Goal: Contribute content: Contribute content

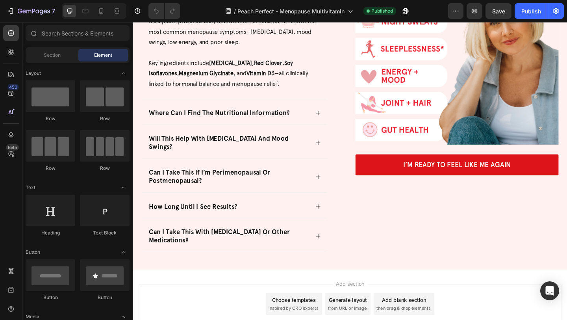
scroll to position [2731, 0]
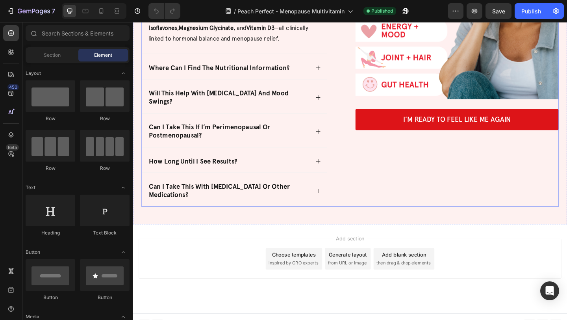
click at [505, 166] on div "Image I’m Ready to Feel Like Me Again Button" at bounding box center [485, 54] width 221 height 338
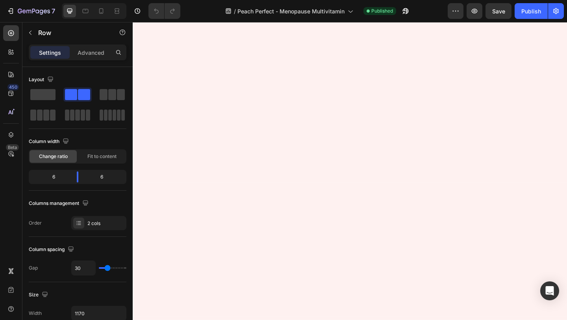
scroll to position [0, 0]
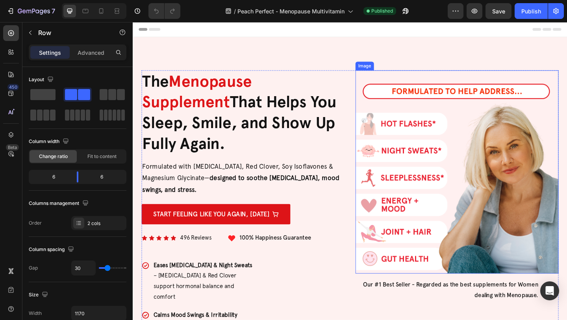
click at [445, 175] on img at bounding box center [485, 184] width 221 height 221
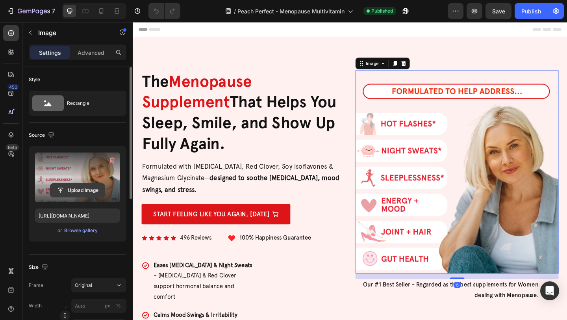
click at [75, 189] on input "file" at bounding box center [77, 190] width 54 height 13
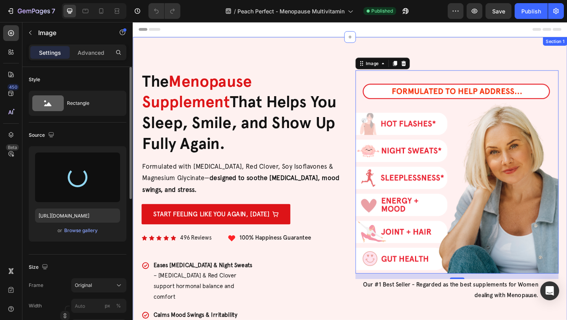
type input "[URL][DOMAIN_NAME]"
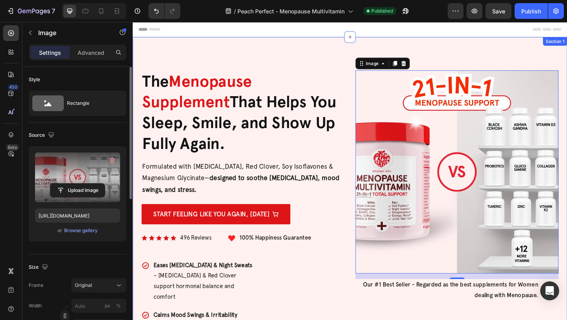
click at [298, 73] on div "Image 15 Our #1 Best Seller - Regarded as the best supplements for Women dealin…" at bounding box center [369, 233] width 473 height 391
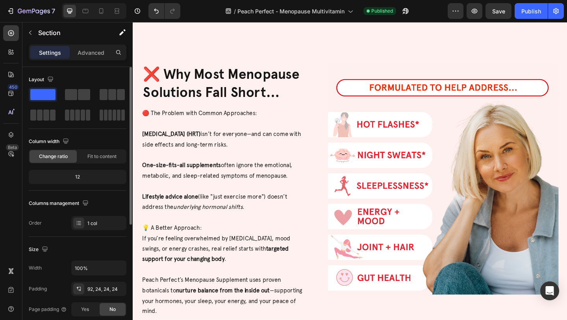
scroll to position [648, 0]
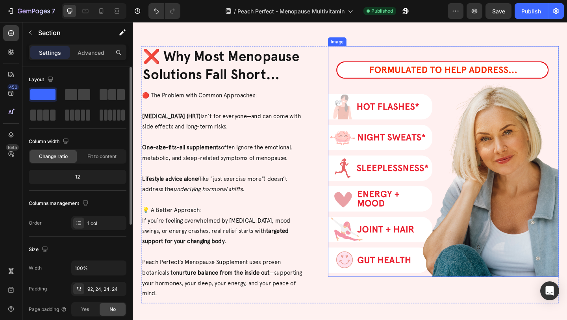
click at [396, 130] on img at bounding box center [470, 173] width 251 height 251
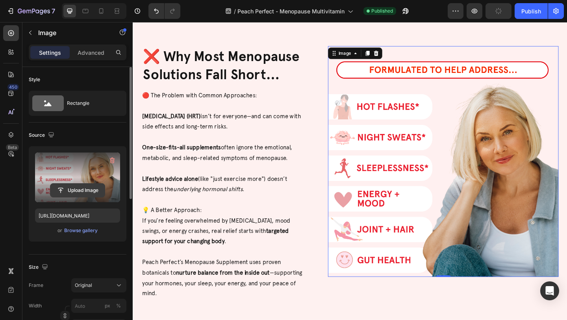
click at [73, 190] on input "file" at bounding box center [77, 190] width 54 height 13
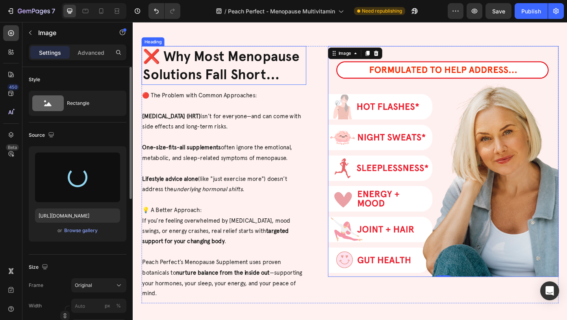
type input "[URL][DOMAIN_NAME]"
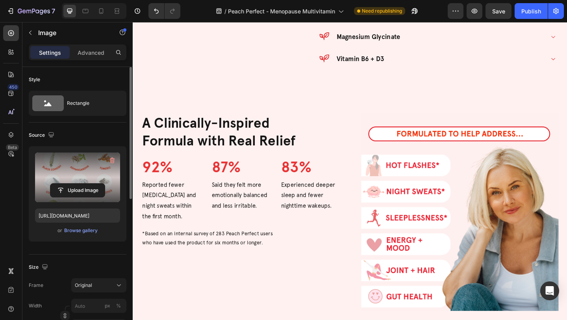
scroll to position [1051, 0]
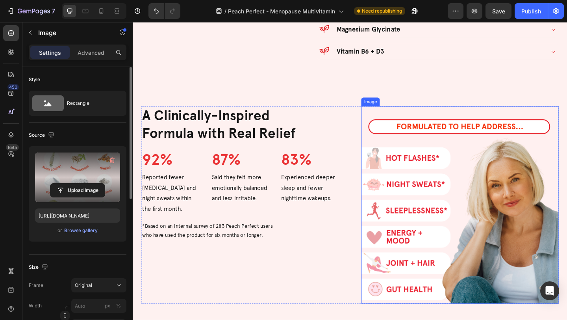
click at [420, 178] on img at bounding box center [488, 220] width 215 height 215
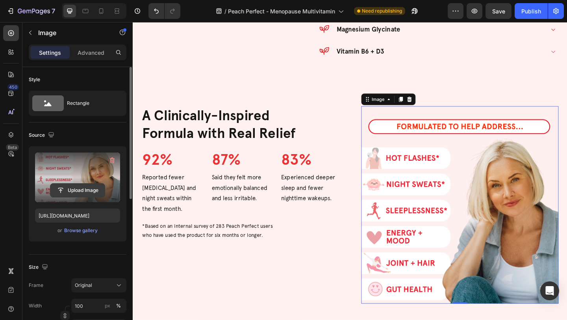
click at [80, 190] on input "file" at bounding box center [77, 190] width 54 height 13
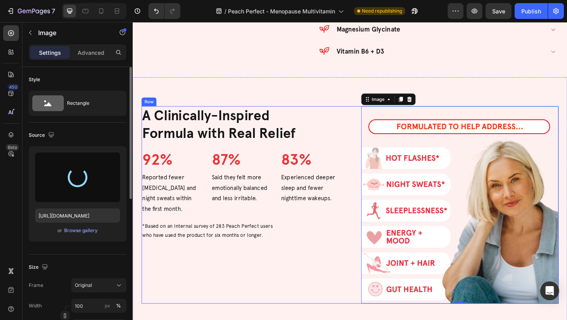
type input "[URL][DOMAIN_NAME]"
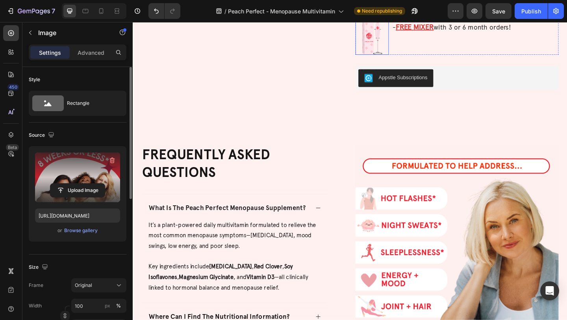
scroll to position [2491, 0]
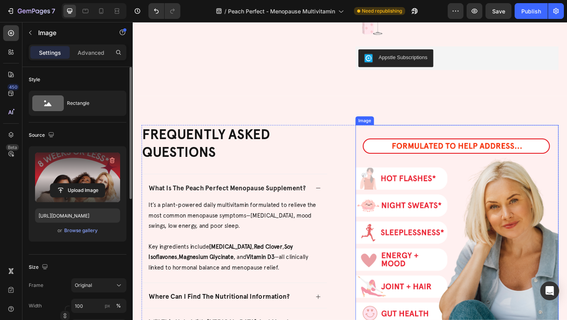
click at [419, 166] on img at bounding box center [485, 244] width 221 height 221
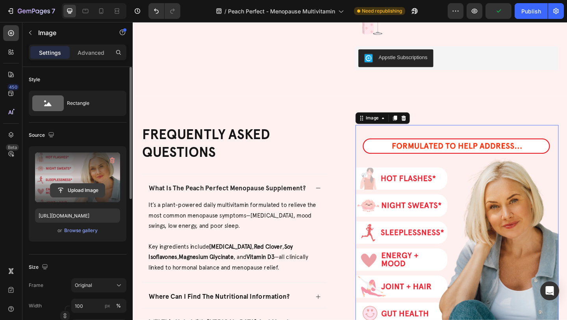
click at [65, 190] on input "file" at bounding box center [77, 190] width 54 height 13
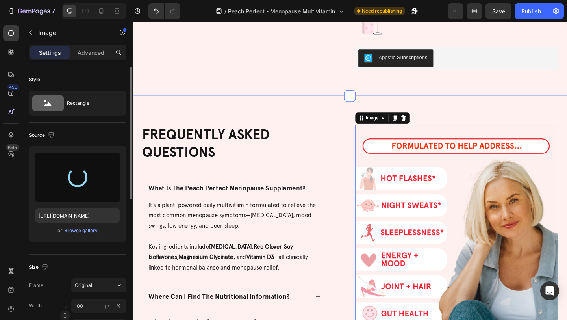
type input "[URL][DOMAIN_NAME]"
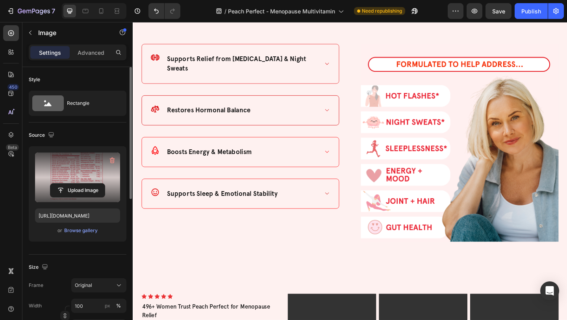
scroll to position [1540, 0]
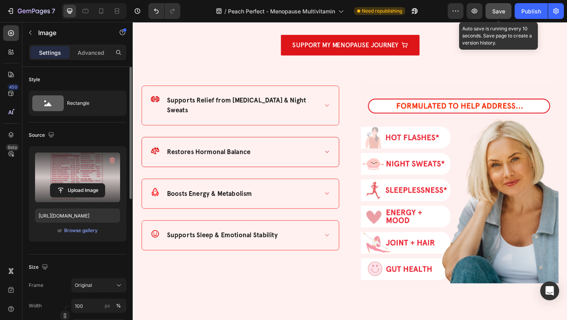
click at [498, 11] on span "Save" at bounding box center [499, 11] width 13 height 7
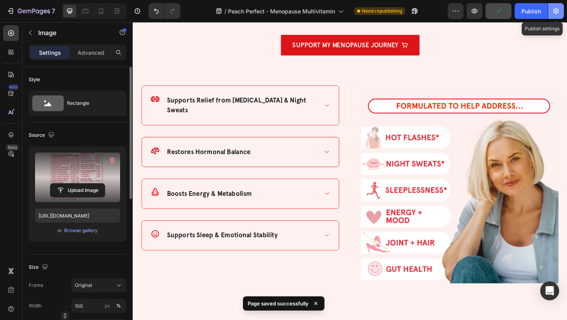
click at [558, 11] on icon "button" at bounding box center [557, 11] width 8 height 8
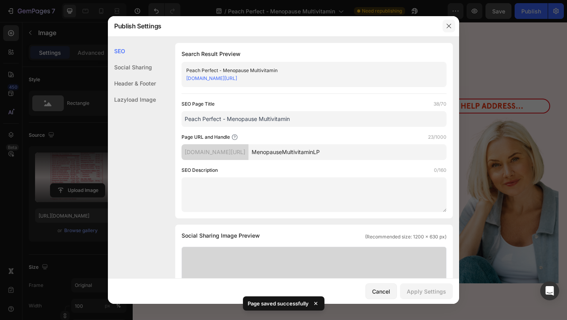
click at [445, 23] on button "button" at bounding box center [449, 26] width 13 height 13
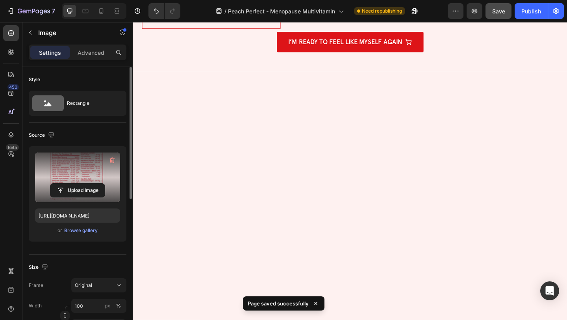
scroll to position [0, 0]
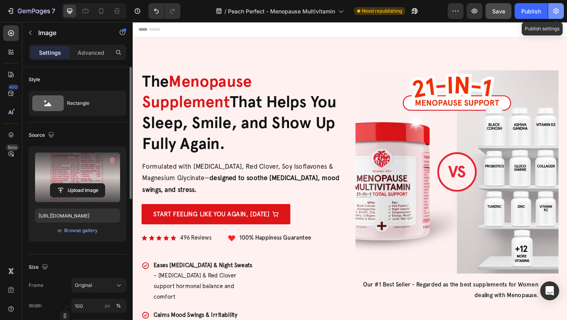
click at [558, 11] on icon "button" at bounding box center [557, 11] width 8 height 8
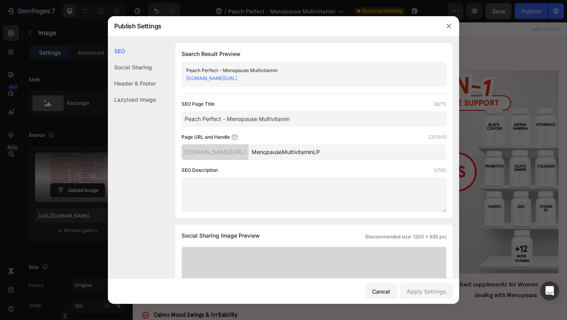
click at [314, 118] on input "Peach Perfect - Menopause Multivitamin" at bounding box center [314, 119] width 265 height 16
paste input "[URL][DOMAIN_NAME]"
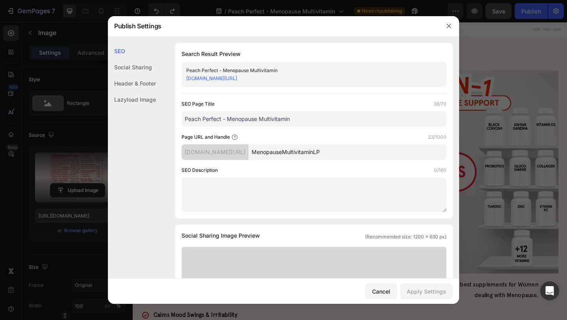
paste input "Menopause Support Supplement - [MEDICAL_DATA] Relief & Mood Support | Peach Per…"
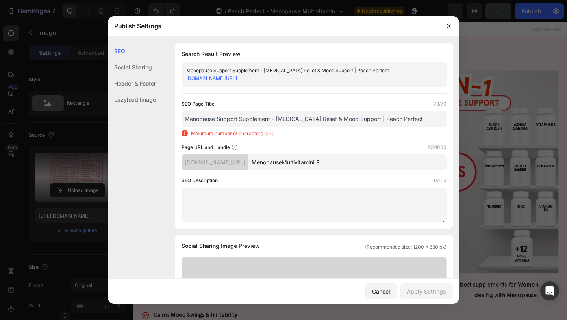
drag, startPoint x: 408, startPoint y: 119, endPoint x: 363, endPoint y: 118, distance: 44.9
click at [363, 118] on input "Menopause Support Supplement - [MEDICAL_DATA] Relief & Mood Support | Peach Per…" at bounding box center [314, 119] width 265 height 16
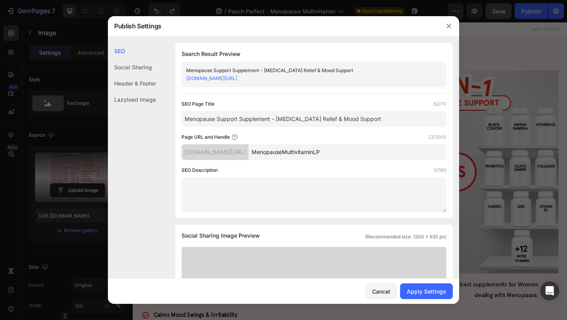
type input "Menopause Support Supplement - [MEDICAL_DATA] Relief & Mood Support"
click at [346, 154] on input "MenopauseMultivitaminLP" at bounding box center [348, 152] width 198 height 16
paste input "menopause-support-multivitamin"
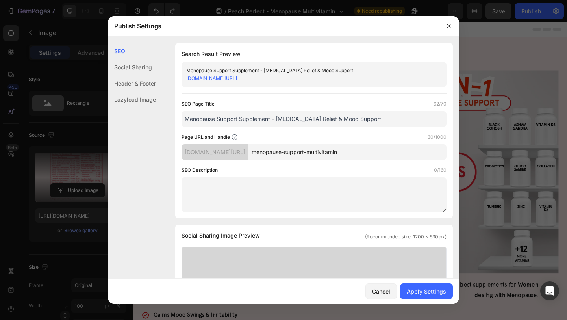
type input "menopause-support-multivitamin"
click at [275, 182] on textarea at bounding box center [314, 194] width 265 height 35
paste textarea "The #1 menopause supplement with 21-in-1 formula featuring [PERSON_NAME], Red C…"
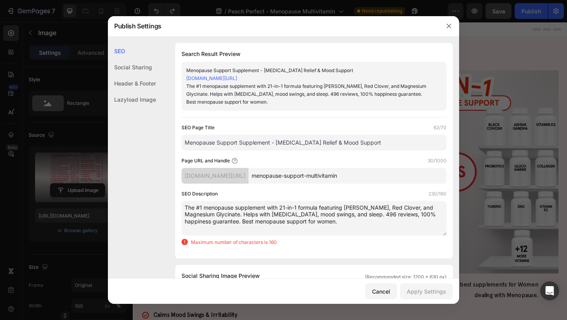
drag, startPoint x: 341, startPoint y: 225, endPoint x: 371, endPoint y: 215, distance: 31.2
click at [371, 215] on textarea "The #1 menopause supplement with 21-in-1 formula featuring [PERSON_NAME], Red C…" at bounding box center [314, 218] width 265 height 35
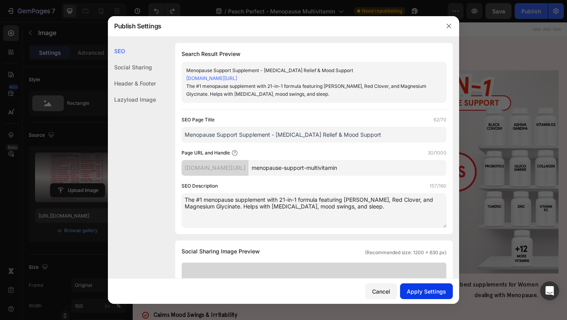
type textarea "The #1 menopause supplement with 21-in-1 formula featuring [PERSON_NAME], Red C…"
click at [417, 289] on div "Apply Settings" at bounding box center [426, 291] width 39 height 8
click at [451, 24] on icon "button" at bounding box center [449, 26] width 4 height 4
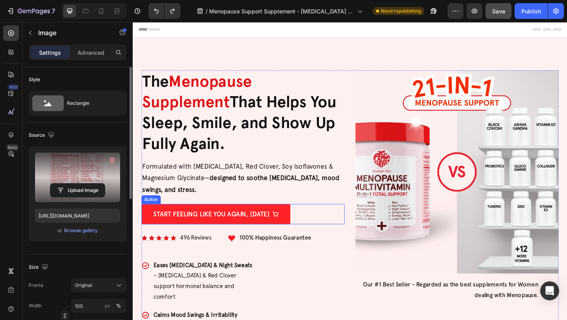
click at [303, 227] on link "START FEELING LIKE YOU AGAIN, [DATE]" at bounding box center [223, 231] width 162 height 22
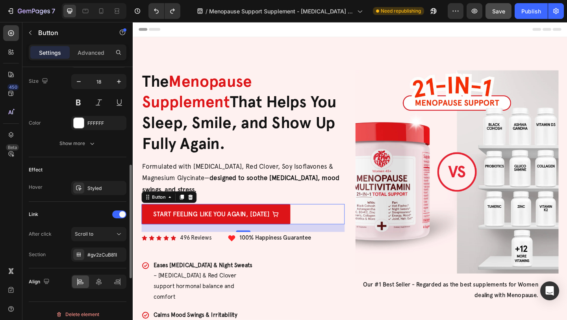
scroll to position [393, 0]
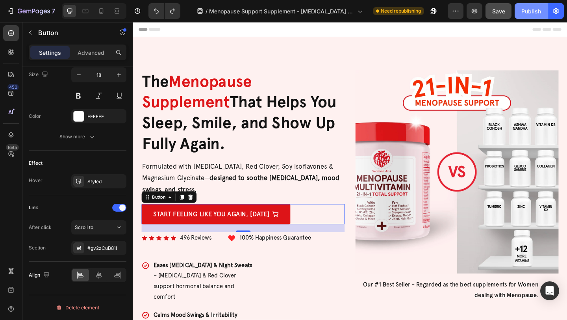
click at [534, 9] on div "Publish" at bounding box center [532, 11] width 20 height 8
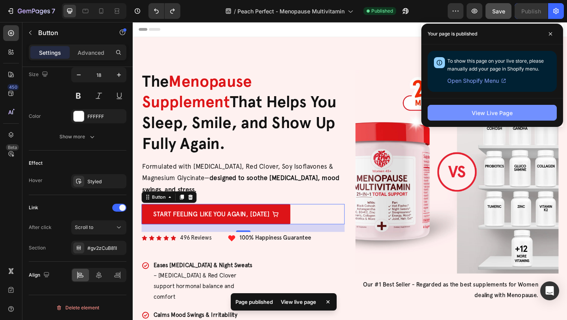
click at [469, 116] on button "View Live Page" at bounding box center [492, 113] width 129 height 16
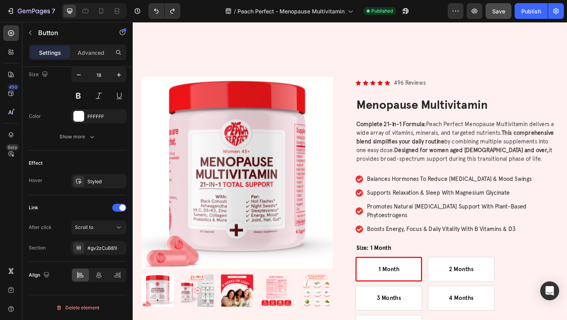
scroll to position [2048, 0]
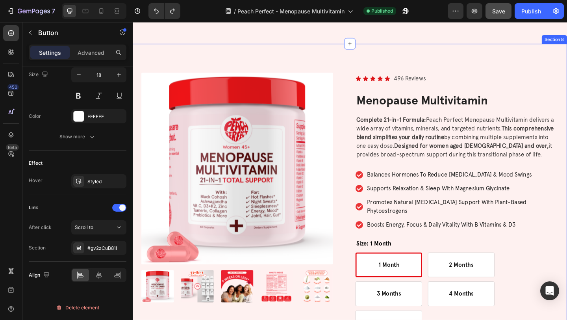
click at [365, 59] on div "Product Images Icon Icon Icon Icon Icon Icon List 496 Reviews Text Block Row Me…" at bounding box center [369, 296] width 473 height 500
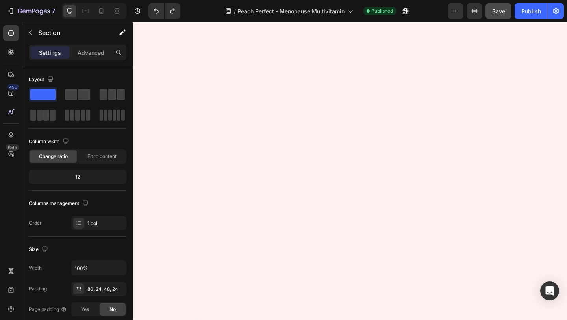
scroll to position [0, 0]
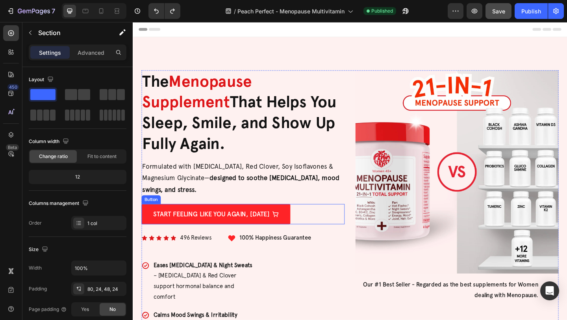
click at [297, 229] on link "START FEELING LIKE YOU AGAIN, [DATE]" at bounding box center [223, 231] width 162 height 22
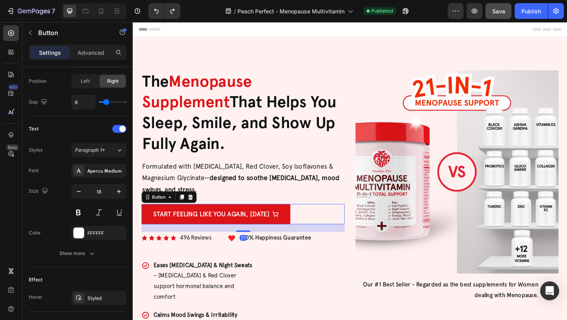
scroll to position [391, 0]
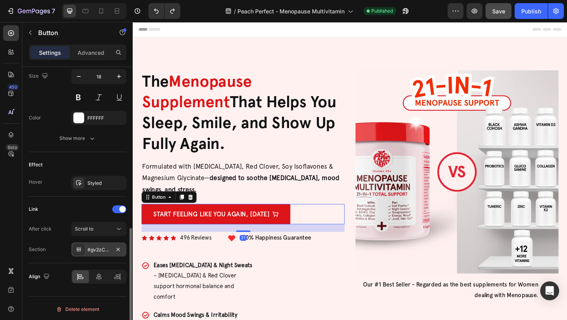
click at [92, 246] on div "#gv2zCuB81I" at bounding box center [98, 249] width 23 height 7
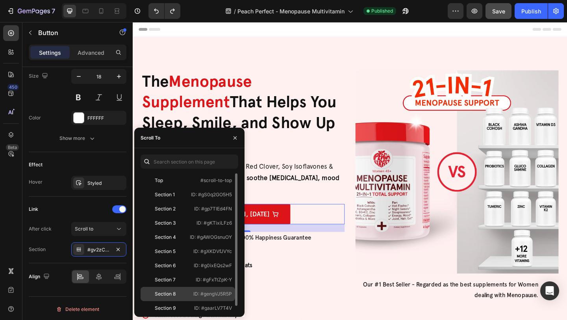
click at [171, 291] on div "Section 8" at bounding box center [165, 293] width 21 height 7
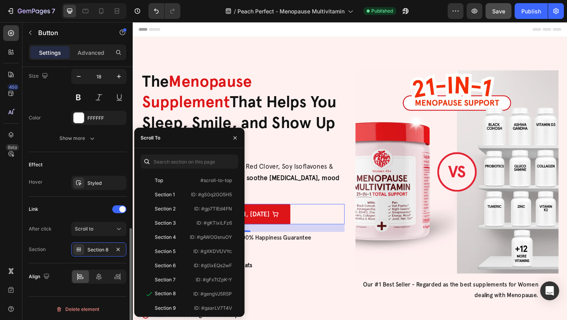
click at [97, 264] on div "Align" at bounding box center [78, 276] width 98 height 27
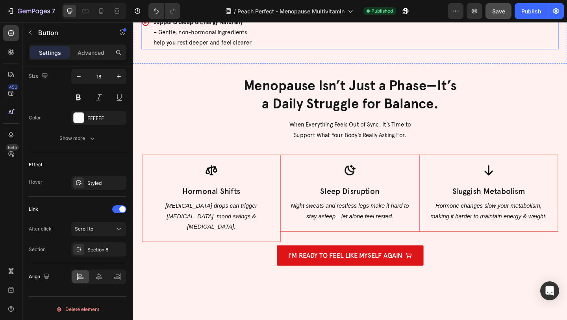
scroll to position [370, 0]
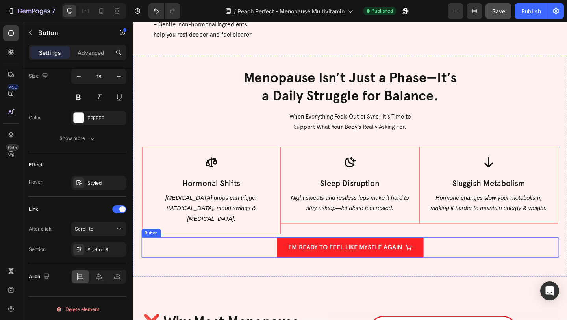
click at [294, 256] on link "I’m Ready to Feel Like Myself Again" at bounding box center [370, 267] width 160 height 22
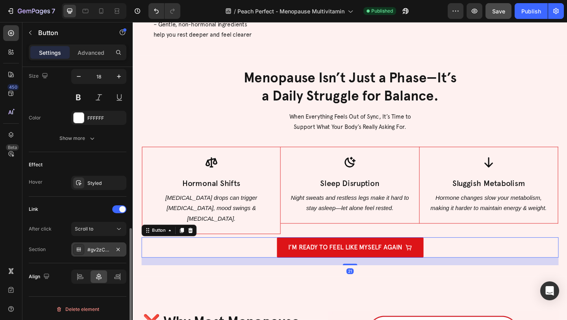
click at [98, 251] on div "#gv2zCuB81I" at bounding box center [98, 249] width 23 height 7
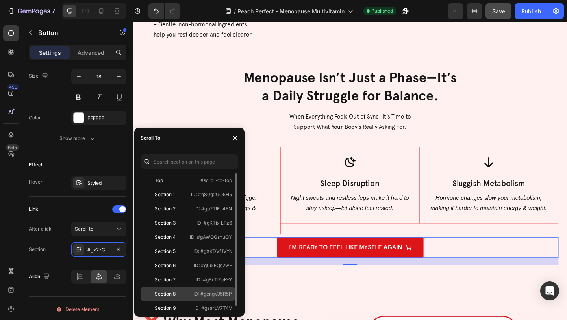
click at [165, 292] on div "Section 8" at bounding box center [165, 293] width 21 height 7
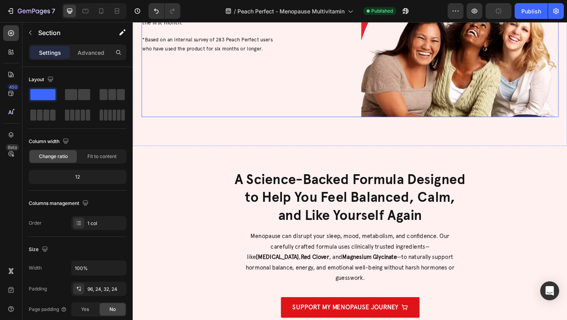
scroll to position [1321, 0]
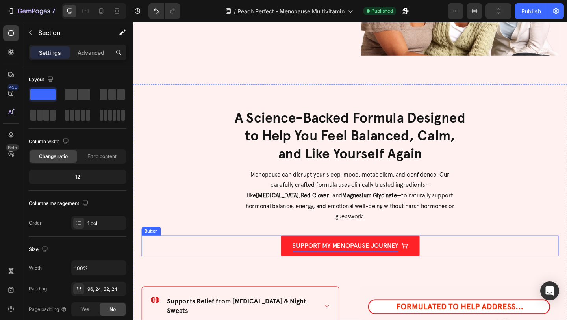
click at [308, 259] on p "Support My Menopause Journey" at bounding box center [364, 265] width 115 height 13
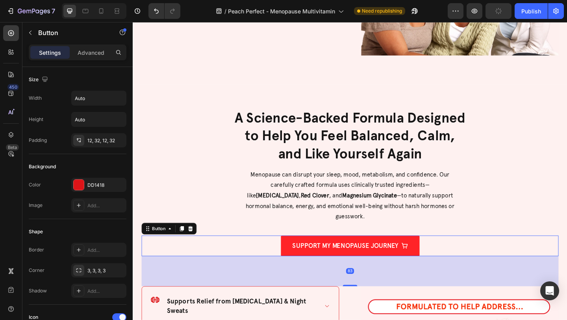
click at [301, 254] on link "Support My Menopause Journey" at bounding box center [369, 265] width 151 height 22
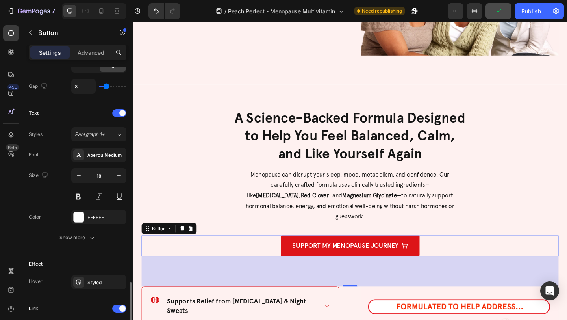
scroll to position [359, 0]
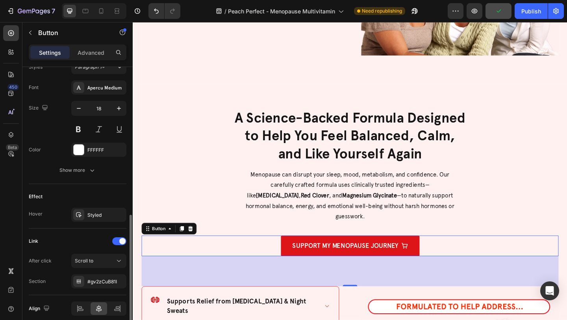
click at [91, 255] on button "Scroll to" at bounding box center [98, 261] width 55 height 14
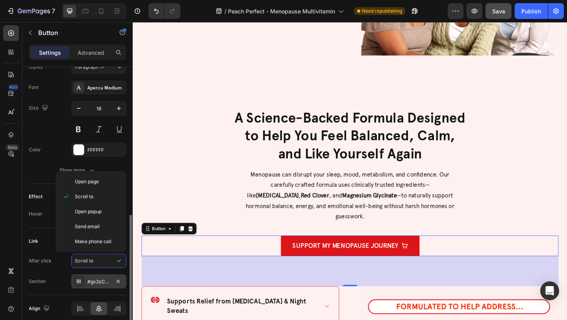
click at [92, 277] on div "#gv2zCuB81I" at bounding box center [98, 281] width 55 height 14
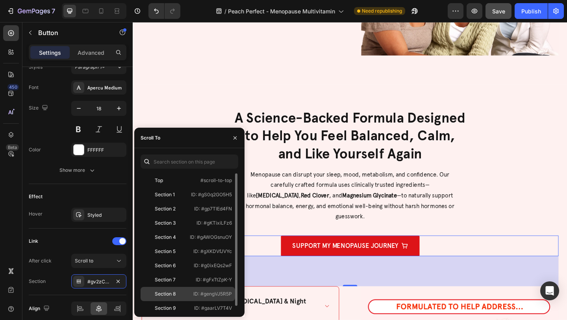
click at [163, 293] on div "Section 8" at bounding box center [165, 293] width 21 height 7
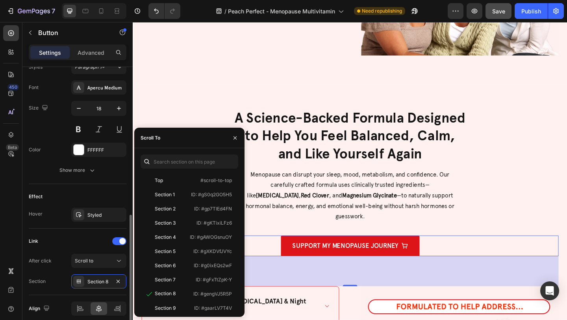
click at [73, 239] on div "Link" at bounding box center [78, 241] width 98 height 13
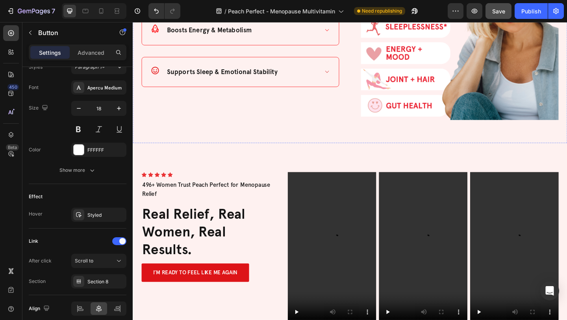
scroll to position [1792, 0]
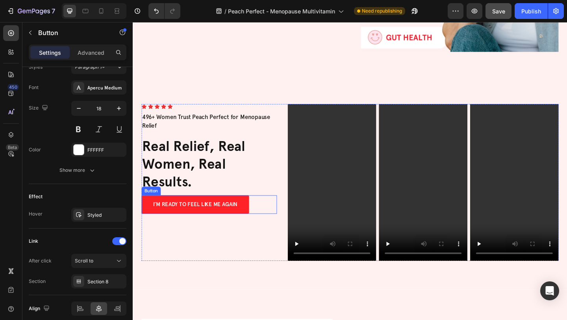
click at [255, 210] on link "I’m Ready to Feel Like Me Again" at bounding box center [200, 220] width 117 height 20
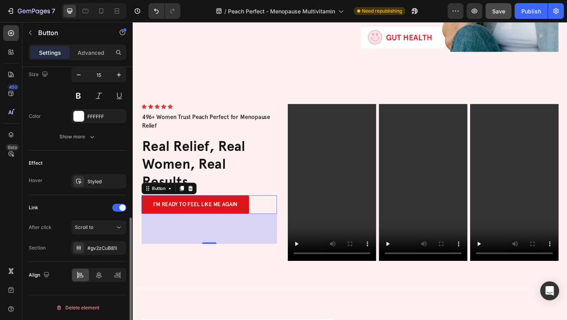
scroll to position [331, 0]
click at [97, 245] on div "#gv2zCuB81I" at bounding box center [98, 248] width 23 height 7
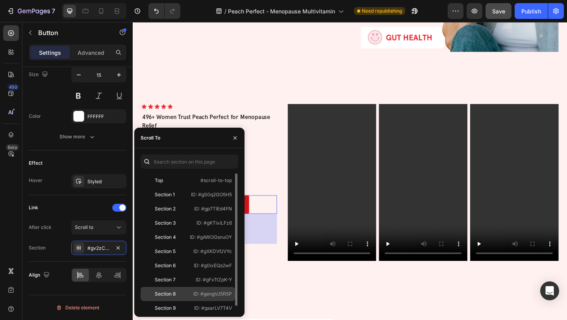
click at [165, 301] on div "Section 8 ID: #gengVJ5R5P" at bounding box center [188, 308] width 95 height 14
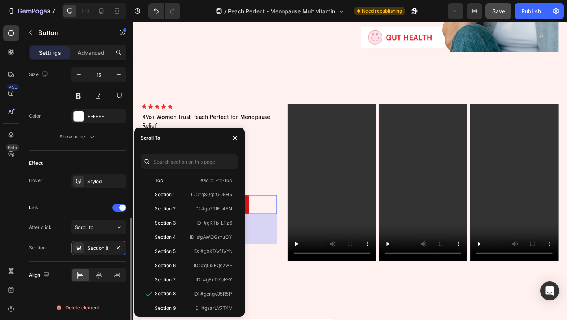
click at [95, 197] on div "Link After click Scroll to Section Section 8" at bounding box center [78, 228] width 98 height 67
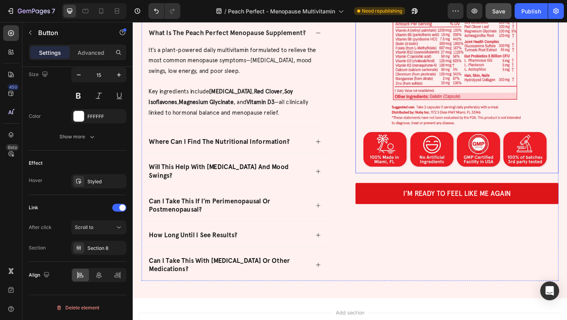
scroll to position [2731, 0]
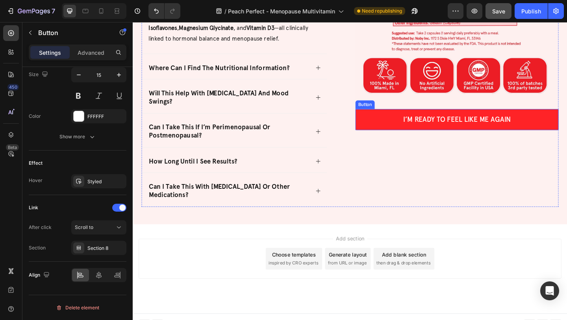
click at [403, 123] on link "I’m Ready to Feel Like Me Again" at bounding box center [485, 128] width 221 height 23
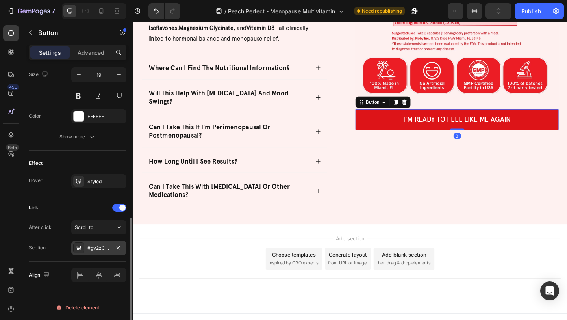
click at [99, 247] on div "#gv2zCuB81I" at bounding box center [98, 248] width 23 height 7
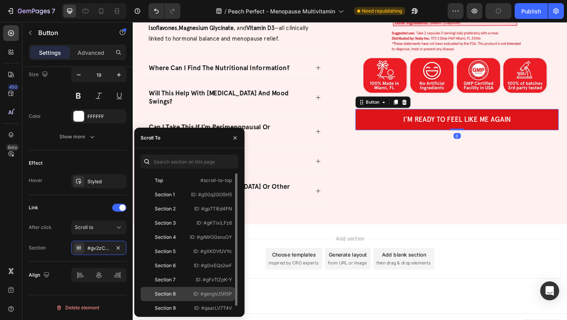
click at [160, 292] on div "Section 8" at bounding box center [165, 293] width 21 height 7
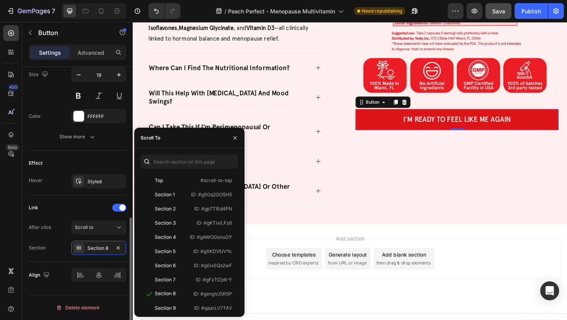
click at [64, 209] on div "Link" at bounding box center [78, 207] width 98 height 13
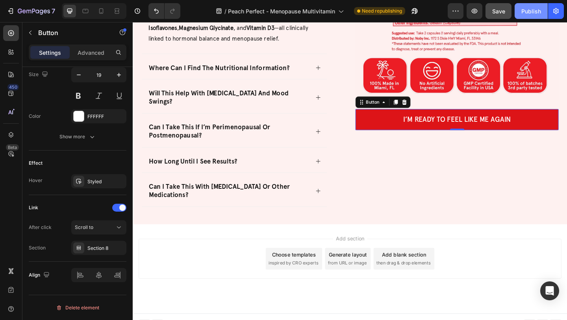
click at [524, 17] on button "Publish" at bounding box center [531, 11] width 33 height 16
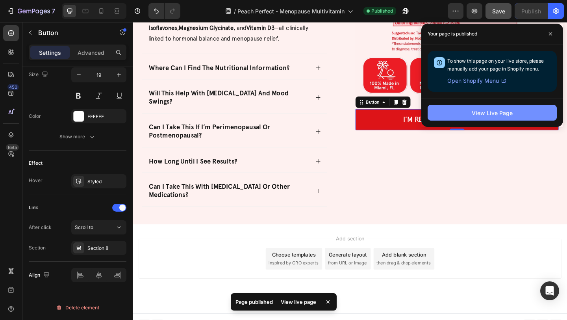
click at [466, 112] on button "View Live Page" at bounding box center [492, 113] width 129 height 16
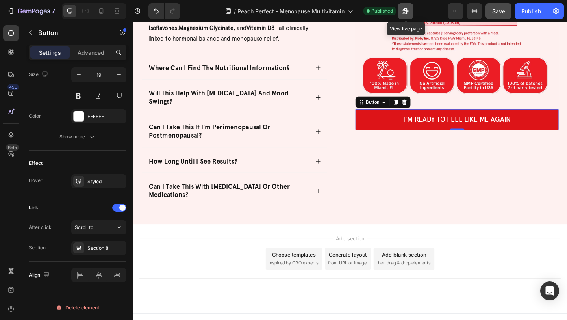
click at [405, 12] on icon "button" at bounding box center [404, 13] width 2 height 2
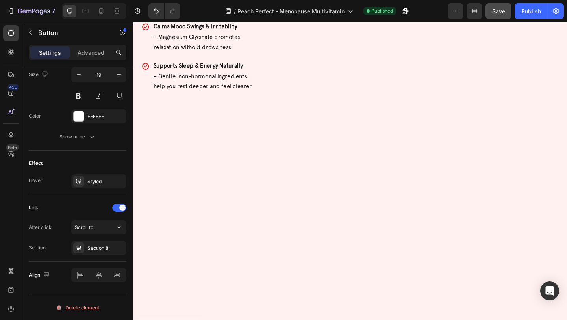
scroll to position [0, 0]
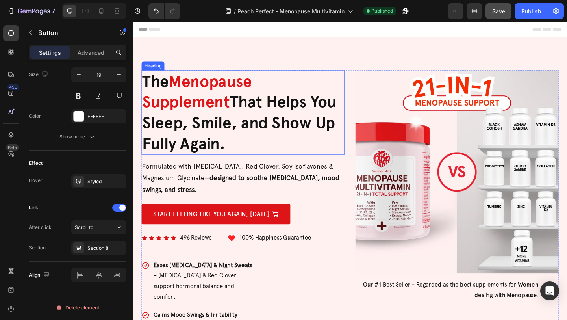
click at [227, 97] on h2 "The Menopause Supplement That Helps You Sleep, Smile, and Show Up Fully Again." at bounding box center [252, 120] width 221 height 92
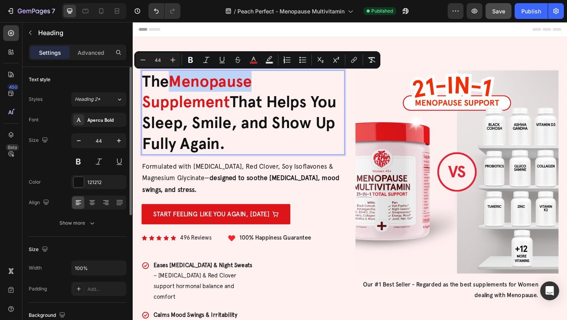
click at [176, 87] on p "The Menopause Supplement That Helps You Sleep, Smile, and Show Up Fully Again." at bounding box center [253, 120] width 220 height 90
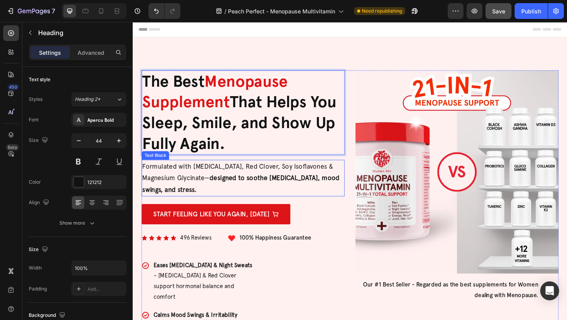
click at [208, 203] on p "Formulated with [MEDICAL_DATA], Red Clover, Soy Isoflavones & Magnesium Glycina…" at bounding box center [253, 192] width 220 height 38
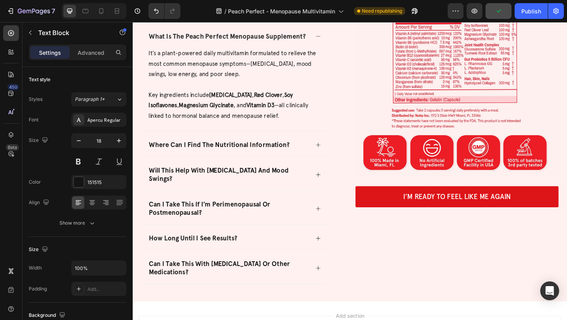
scroll to position [2648, 0]
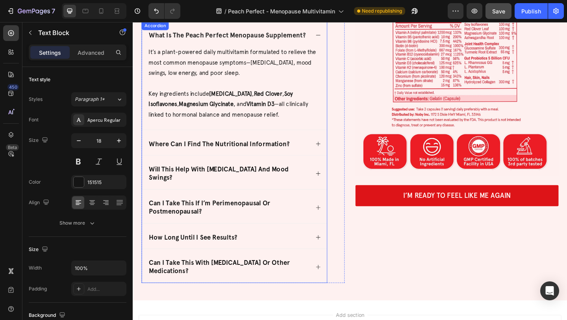
click at [300, 253] on div "how long until i see results?" at bounding box center [243, 254] width 201 height 27
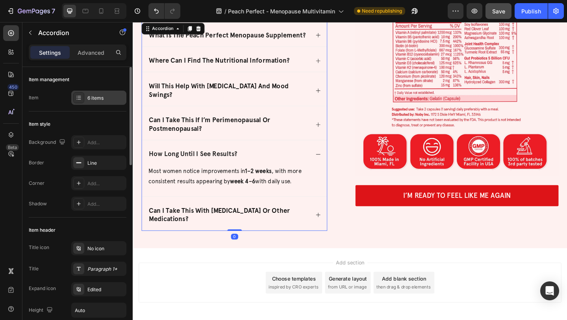
click at [108, 99] on div "6 items" at bounding box center [105, 98] width 37 height 7
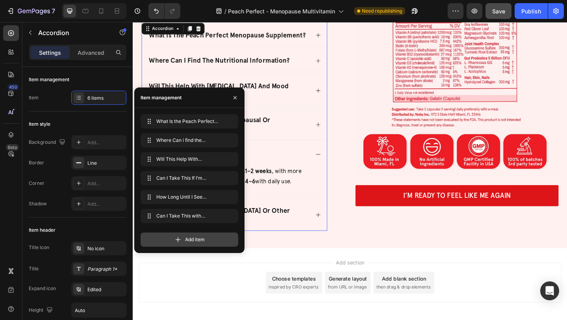
click at [174, 239] on icon at bounding box center [178, 240] width 8 height 8
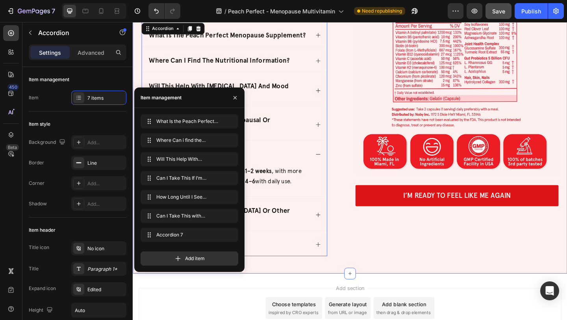
click at [302, 281] on div "Frequently ASKED QUESTIONS Heading what is the peach perfect menopause suppleme…" at bounding box center [369, 115] width 473 height 359
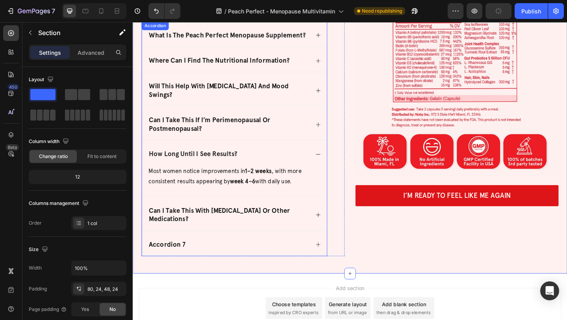
click at [164, 259] on div "accordion 7" at bounding box center [170, 264] width 42 height 11
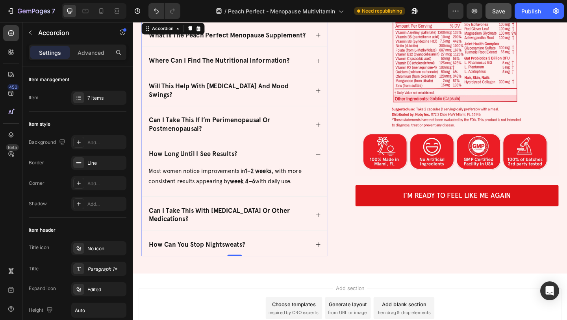
click at [288, 259] on div "How Can you stop nightsweats?" at bounding box center [237, 264] width 176 height 11
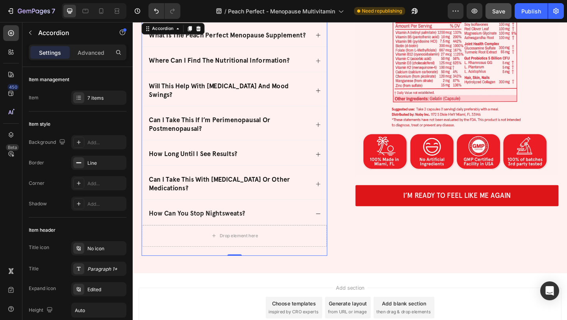
click at [332, 195] on icon at bounding box center [334, 198] width 6 height 6
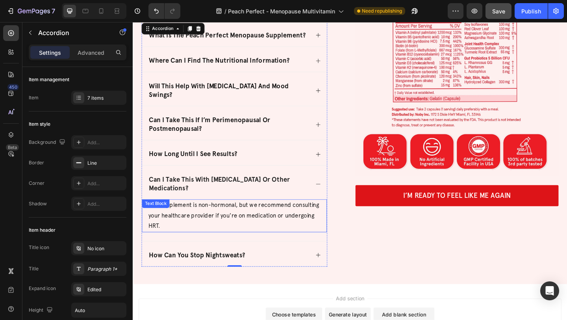
click at [193, 216] on p "This supplement is non-hormonal, but we recommend consulting your healthcare pr…" at bounding box center [243, 233] width 187 height 34
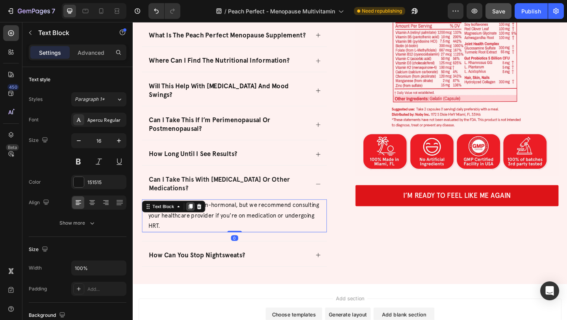
click at [197, 220] on icon at bounding box center [196, 223] width 4 height 6
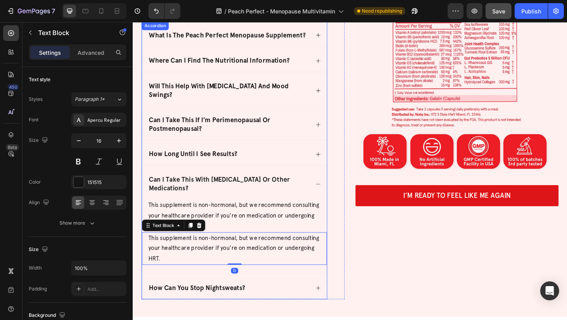
click at [290, 305] on div "How Can you stop nightsweats?" at bounding box center [237, 310] width 176 height 11
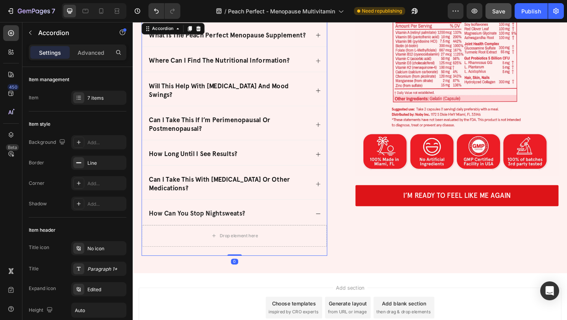
click at [327, 185] on div "can i take this with [MEDICAL_DATA] or other medications?" at bounding box center [243, 196] width 201 height 37
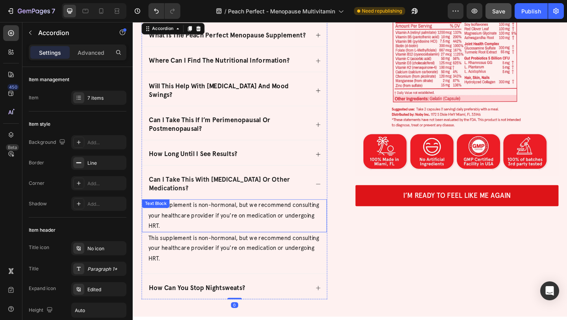
click at [160, 253] on p "This supplement is non-hormonal, but we recommend consulting your healthcare pr…" at bounding box center [243, 268] width 187 height 34
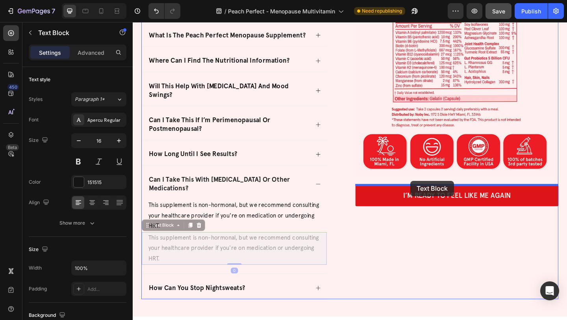
drag, startPoint x: 153, startPoint y: 237, endPoint x: 435, endPoint y: 195, distance: 285.7
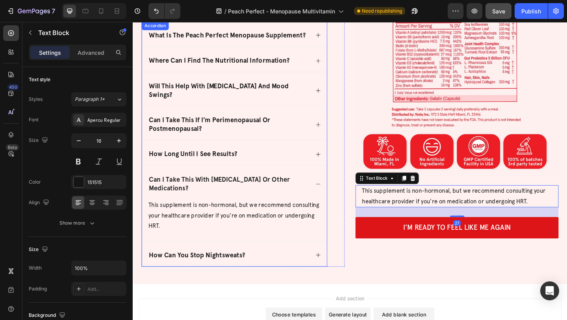
click at [338, 186] on div "can i take this with [MEDICAL_DATA] or other medications?" at bounding box center [243, 196] width 201 height 37
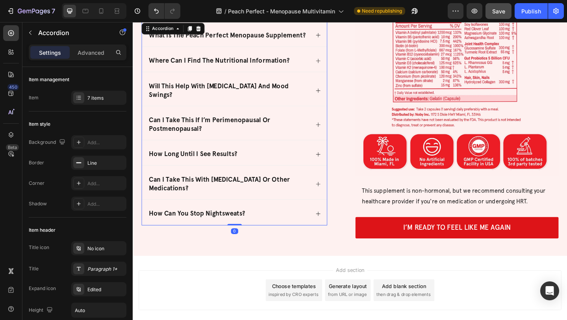
click at [335, 227] on icon at bounding box center [334, 230] width 6 height 6
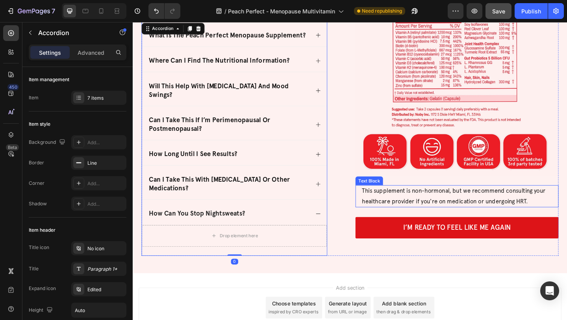
click at [420, 211] on p "This supplement is non-hormonal, but we recommend consulting your healthcare pr…" at bounding box center [485, 211] width 207 height 23
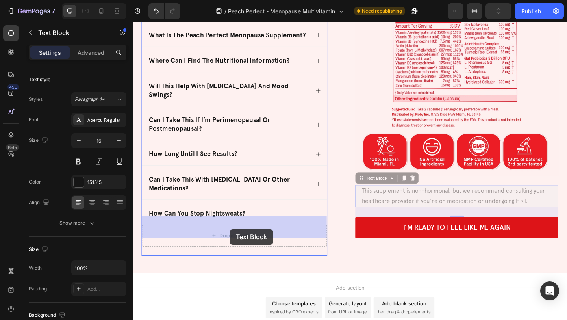
drag, startPoint x: 396, startPoint y: 195, endPoint x: 238, endPoint y: 247, distance: 166.5
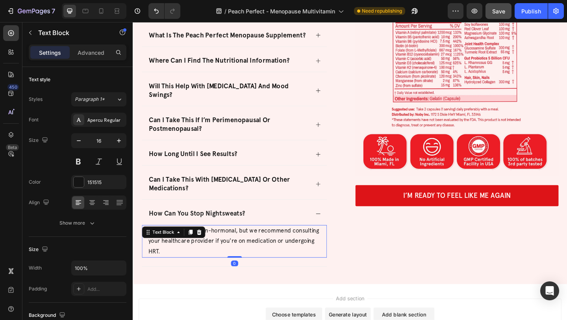
drag, startPoint x: 242, startPoint y: 279, endPoint x: 313, endPoint y: 224, distance: 89.6
click at [249, 243] on div "This supplement is non-hormonal, but we recommend consulting your healthcare pr…" at bounding box center [243, 260] width 201 height 35
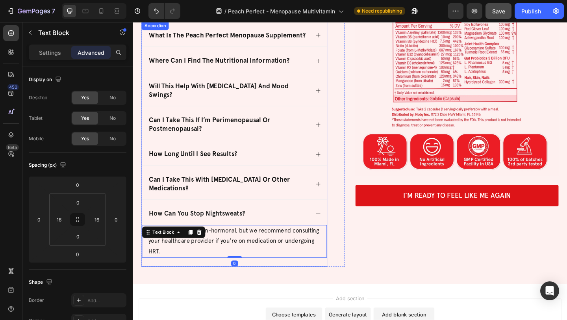
click at [335, 215] on div "How Can you stop nightsweats?" at bounding box center [243, 228] width 201 height 27
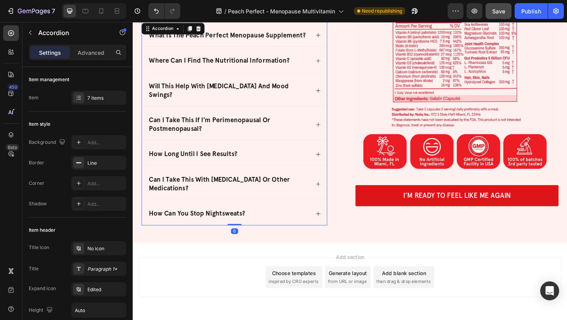
click at [328, 216] on div "How Can you stop nightsweats?" at bounding box center [243, 228] width 201 height 27
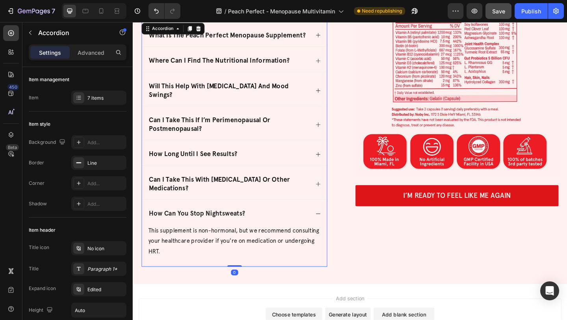
click at [252, 249] on p "This supplement is non-hormonal, but we recommend consulting your healthcare pr…" at bounding box center [243, 261] width 187 height 34
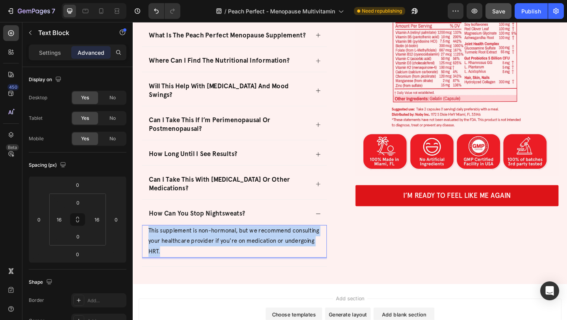
click at [252, 249] on p "This supplement is non-hormonal, but we recommend consulting your healthcare pr…" at bounding box center [243, 261] width 187 height 34
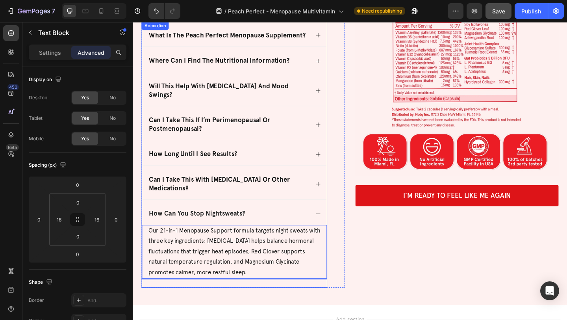
click at [331, 216] on div "How Can you stop nightsweats?" at bounding box center [243, 228] width 201 height 27
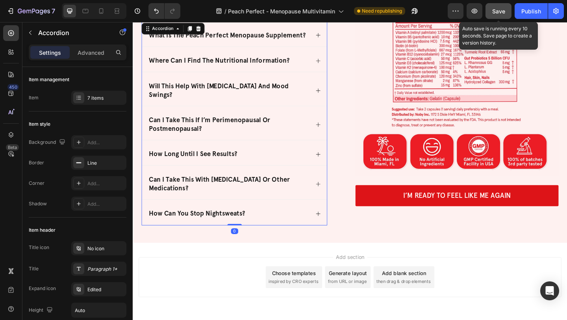
click at [500, 13] on span "Save" at bounding box center [499, 11] width 13 height 7
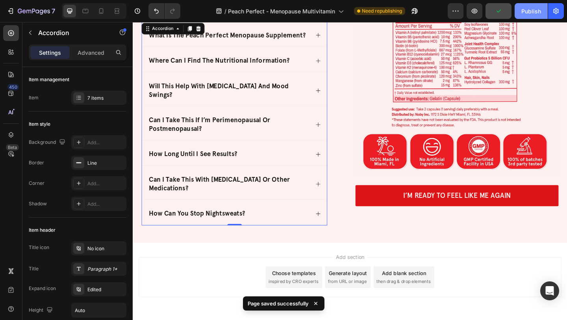
click at [532, 13] on div "Publish" at bounding box center [532, 11] width 20 height 8
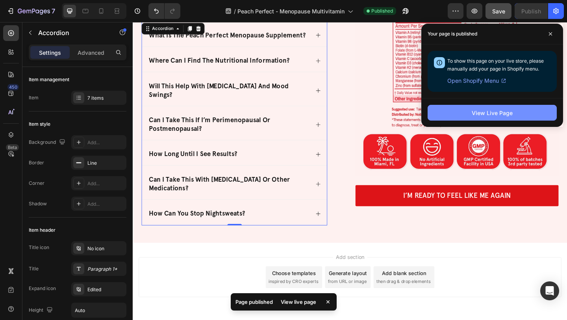
click at [452, 108] on button "View Live Page" at bounding box center [492, 113] width 129 height 16
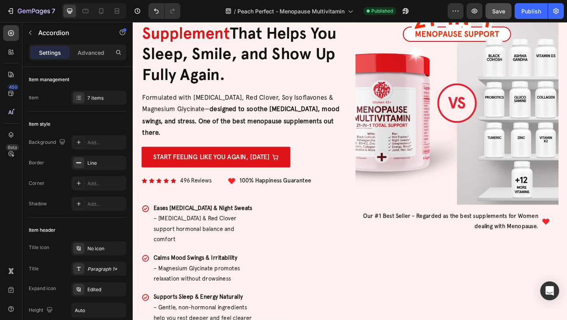
scroll to position [146, 0]
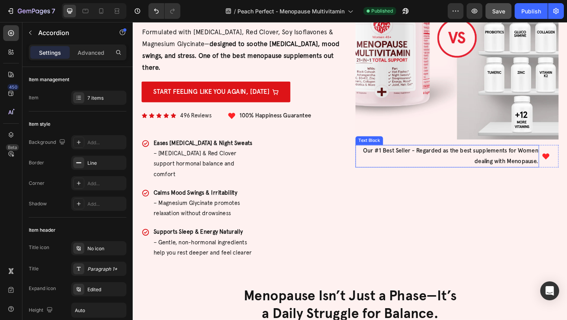
click at [496, 168] on p "Our #1 Best Seller - Regarded as the best supplements for Women dealing with Me…" at bounding box center [475, 167] width 198 height 23
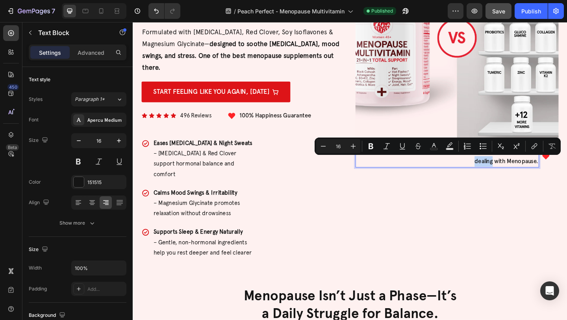
click at [480, 173] on p "Our #1 Best Seller - Regarded as the best supplements for Women dealing with Me…" at bounding box center [475, 167] width 198 height 23
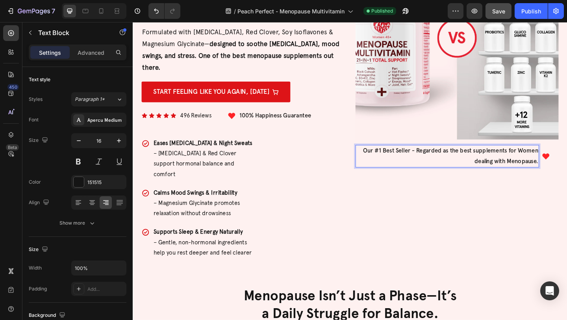
click at [514, 162] on p "Our #1 Best Seller - Regarded as the best supplements for Women dealing with Me…" at bounding box center [475, 167] width 198 height 23
click at [506, 173] on p "Our #1 Best Seller - Regarded as the best multivitamin for Women dealing with M…" at bounding box center [475, 167] width 198 height 23
click at [526, 13] on div "Publish" at bounding box center [532, 11] width 20 height 8
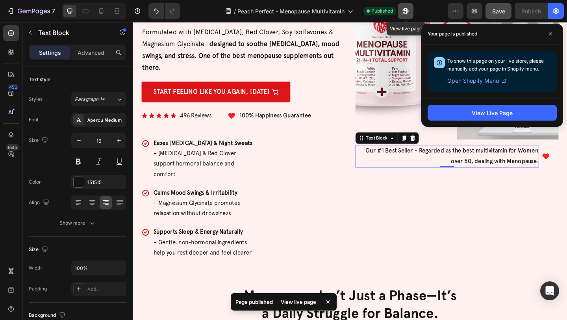
click at [406, 7] on icon "button" at bounding box center [406, 11] width 8 height 8
